Goal: Task Accomplishment & Management: Understand process/instructions

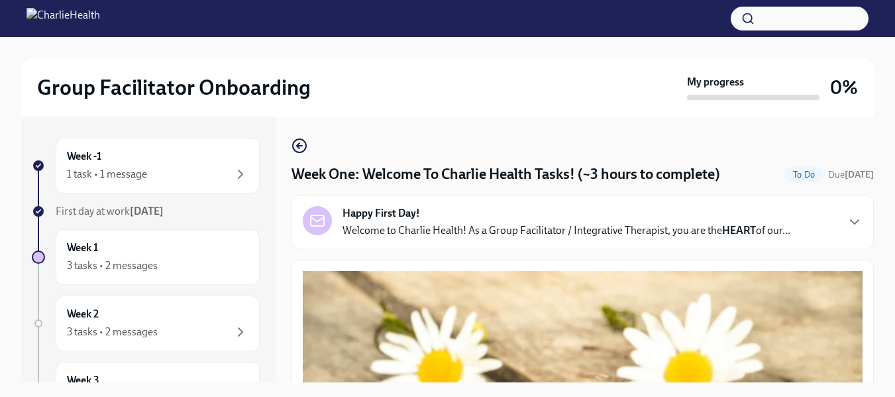
click at [356, 35] on div at bounding box center [447, 18] width 895 height 37
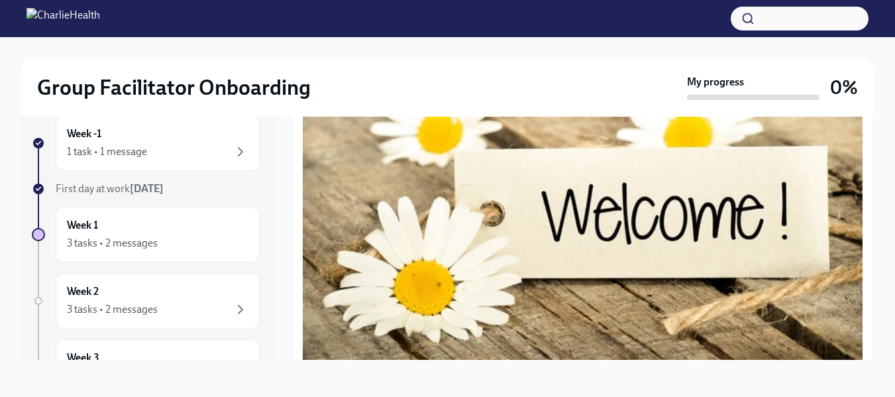
scroll to position [209, 0]
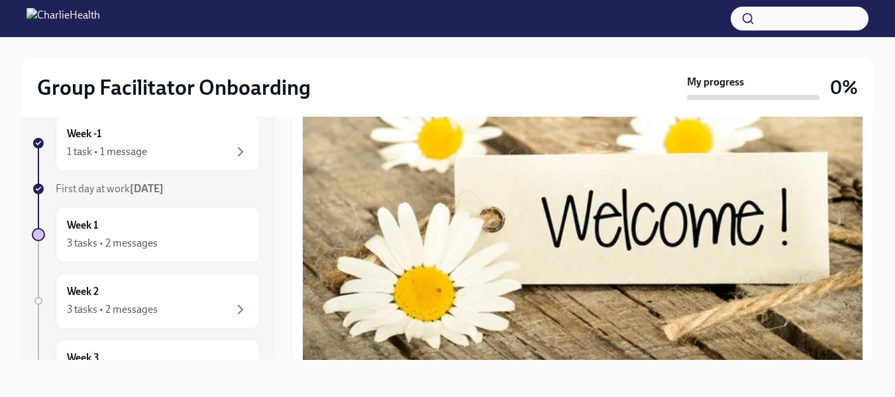
click at [596, 219] on button "Zoom image" at bounding box center [583, 207] width 560 height 336
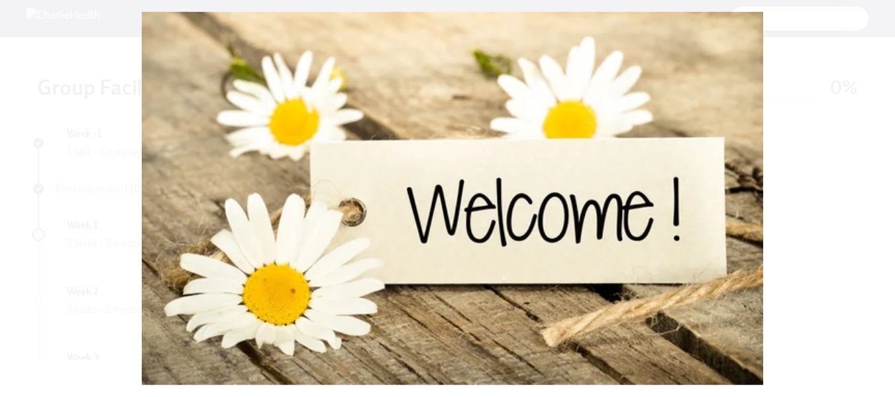
click at [69, 81] on button "Unzoom image" at bounding box center [447, 198] width 895 height 397
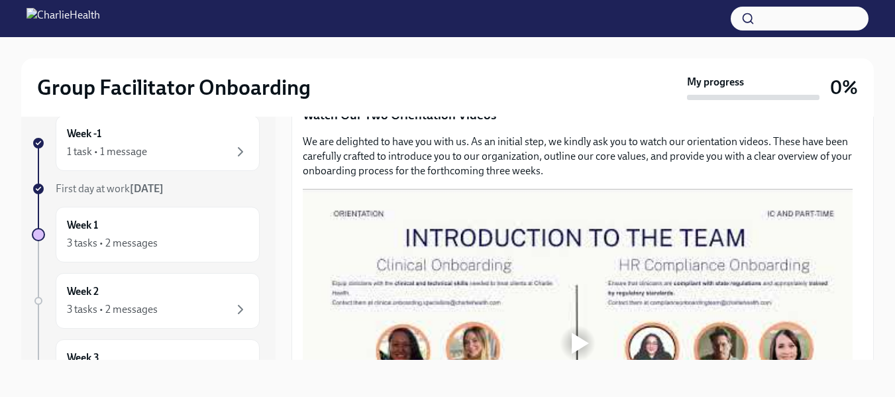
scroll to position [712, 0]
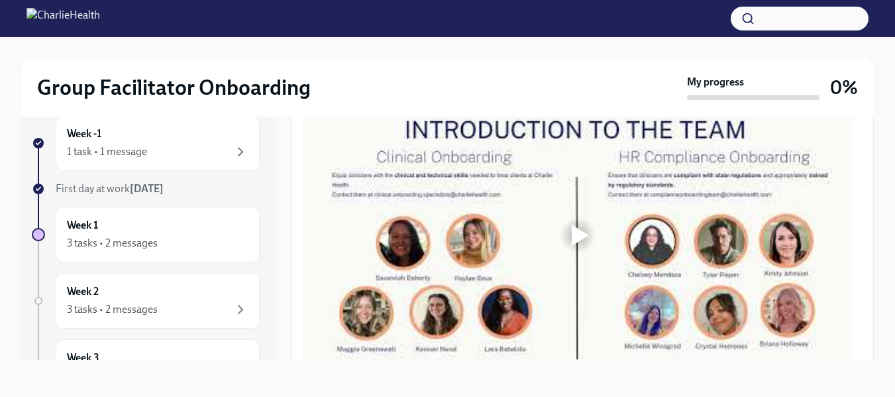
click at [581, 229] on div at bounding box center [580, 235] width 17 height 21
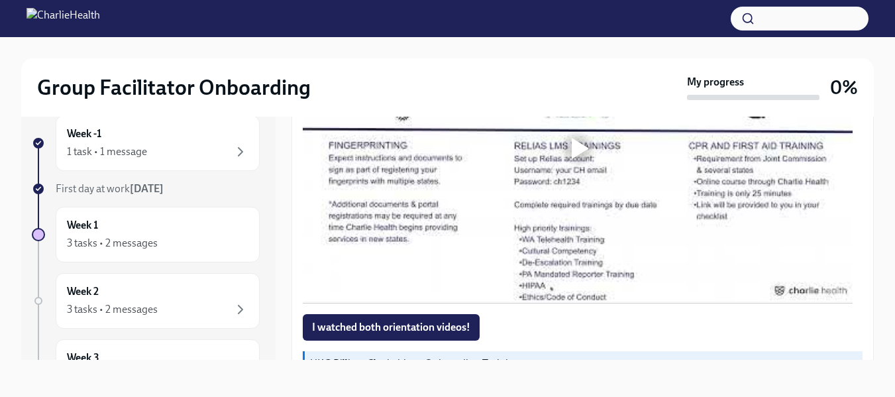
scroll to position [1089, 0]
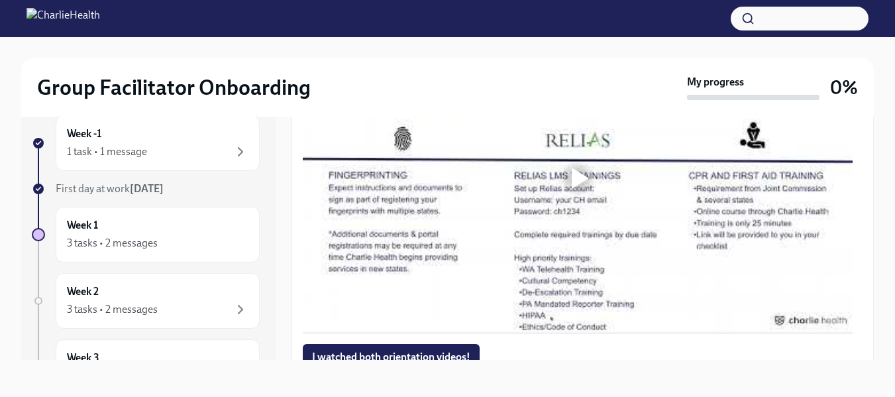
drag, startPoint x: 875, startPoint y: 234, endPoint x: 874, endPoint y: 187, distance: 46.4
click at [874, 187] on div "Group Facilitator Onboarding My progress 0% Week -1 1 task • 1 message First da…" at bounding box center [447, 206] width 895 height 382
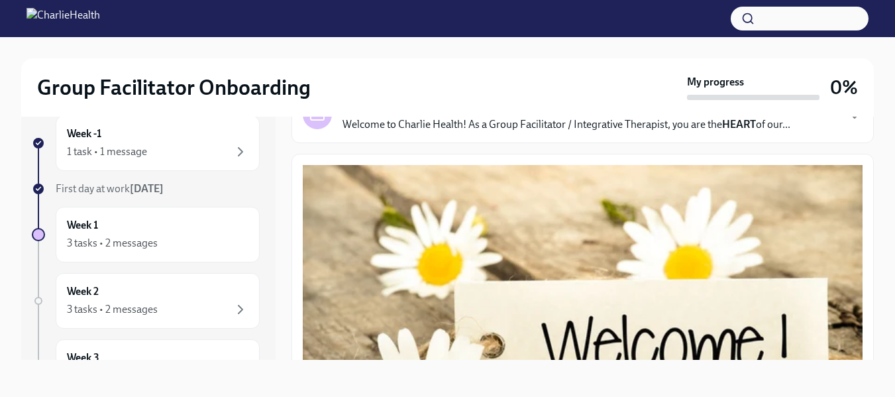
scroll to position [0, 0]
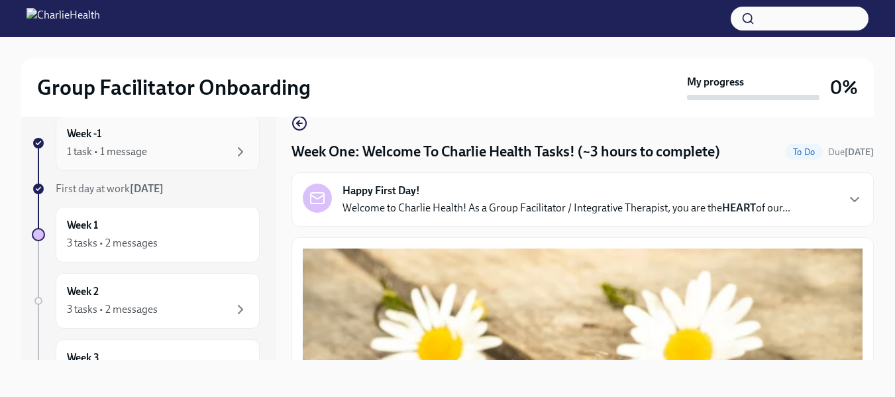
click at [112, 144] on div "1 task • 1 message" at bounding box center [107, 151] width 80 height 15
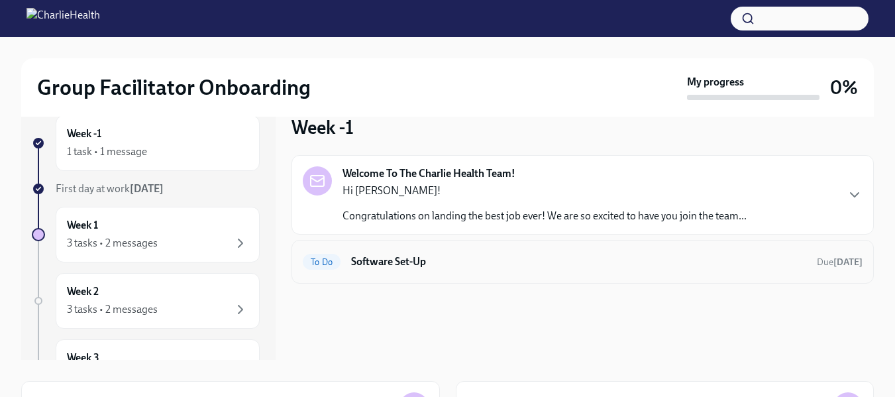
click at [331, 266] on span "To Do" at bounding box center [322, 262] width 38 height 10
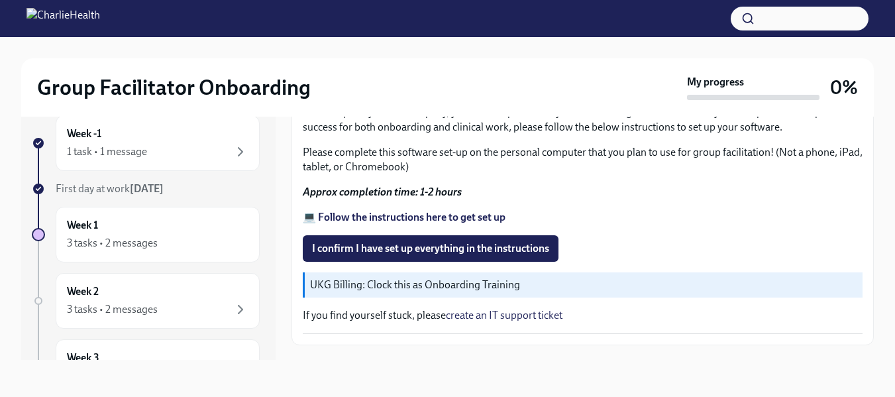
scroll to position [517, 0]
